Goal: Task Accomplishment & Management: Manage account settings

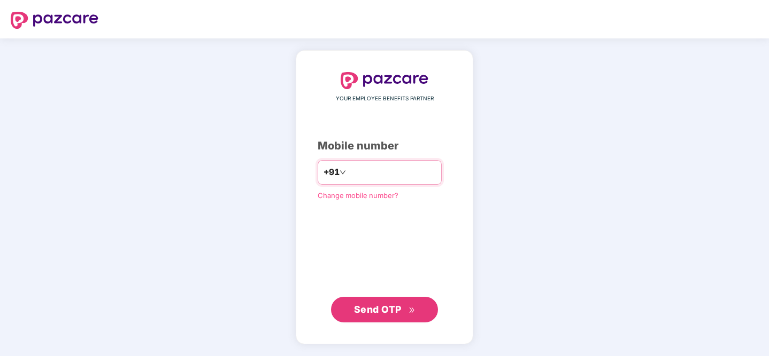
type input "**********"
click at [378, 315] on span "Send OTP" at bounding box center [384, 309] width 61 height 15
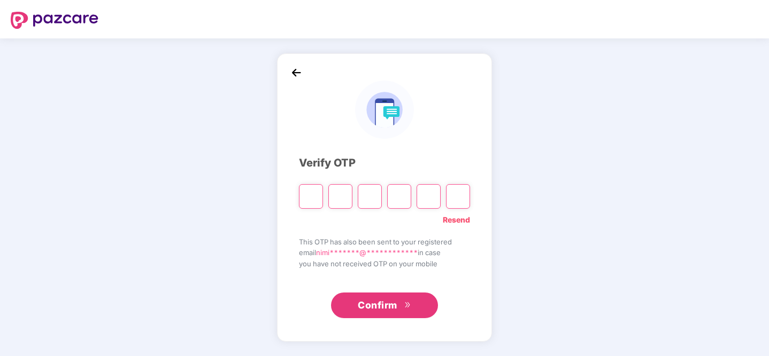
type input "*"
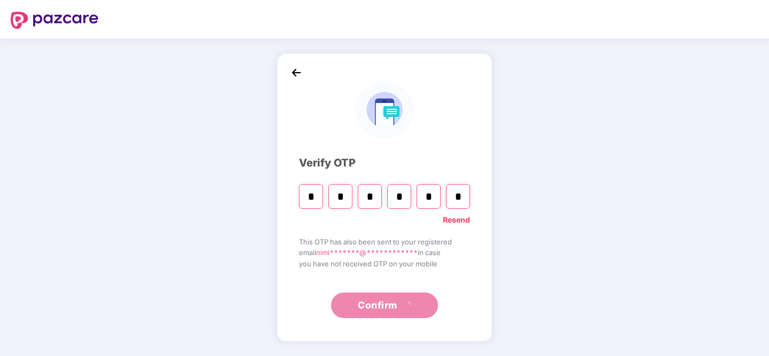
type input "*"
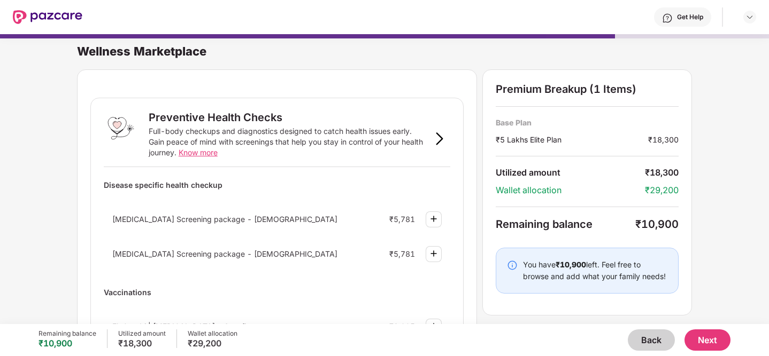
click at [43, 6] on div at bounding box center [47, 17] width 69 height 34
click at [43, 18] on img at bounding box center [47, 17] width 69 height 14
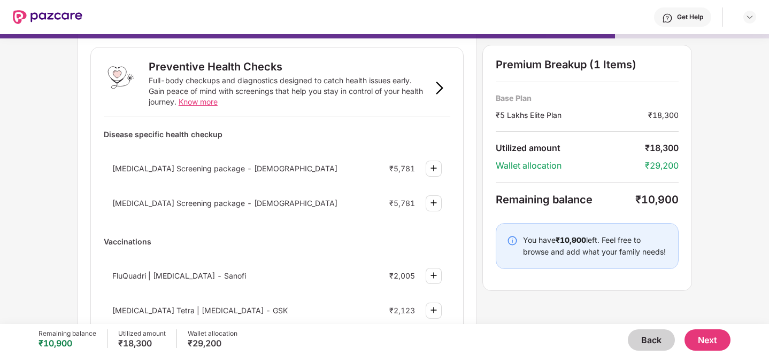
scroll to position [51, 0]
click at [654, 340] on button "Back" at bounding box center [650, 340] width 47 height 21
